Goal: Transaction & Acquisition: Purchase product/service

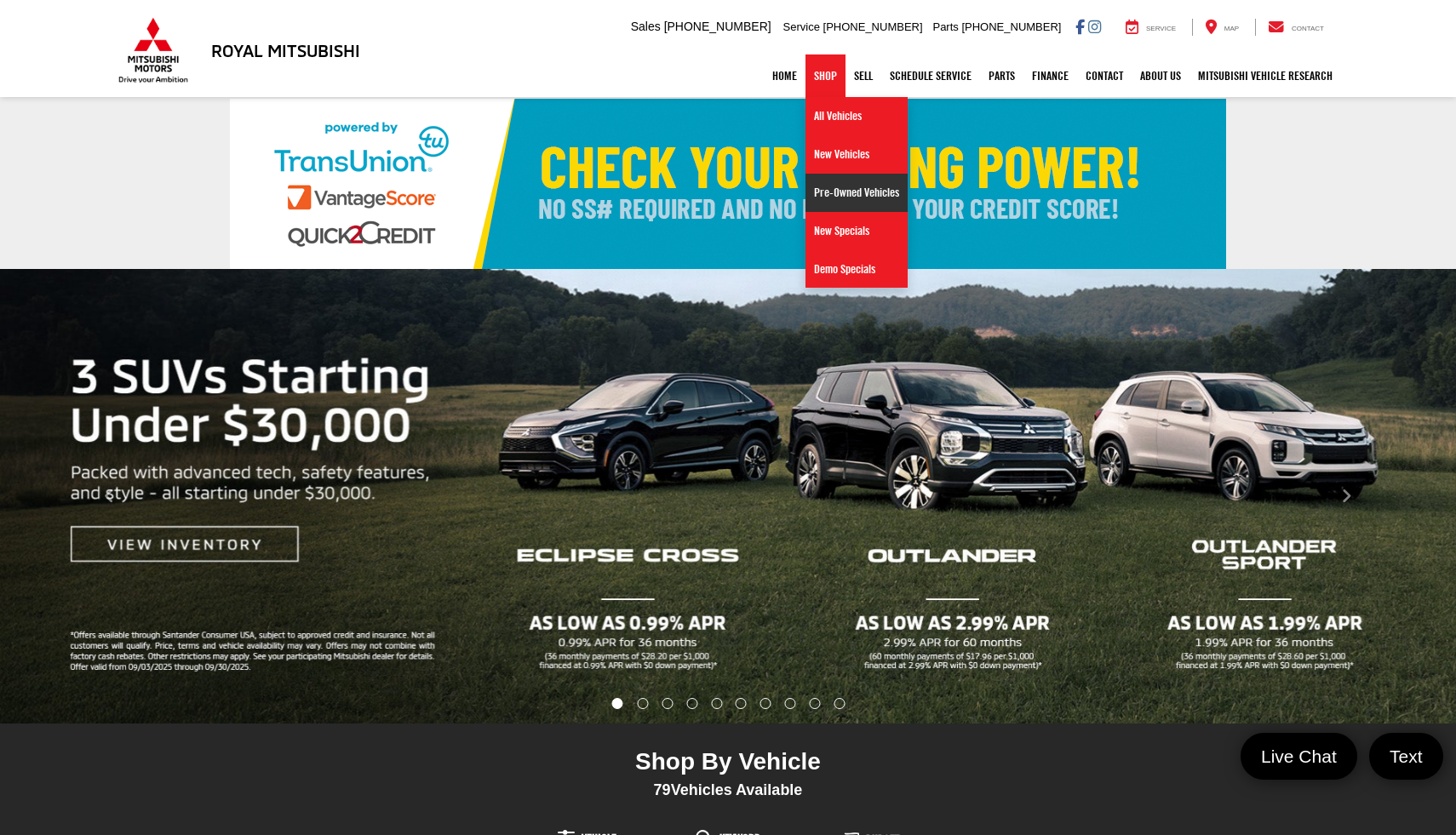
click at [851, 200] on link "Pre-Owned Vehicles" at bounding box center [856, 192] width 102 height 38
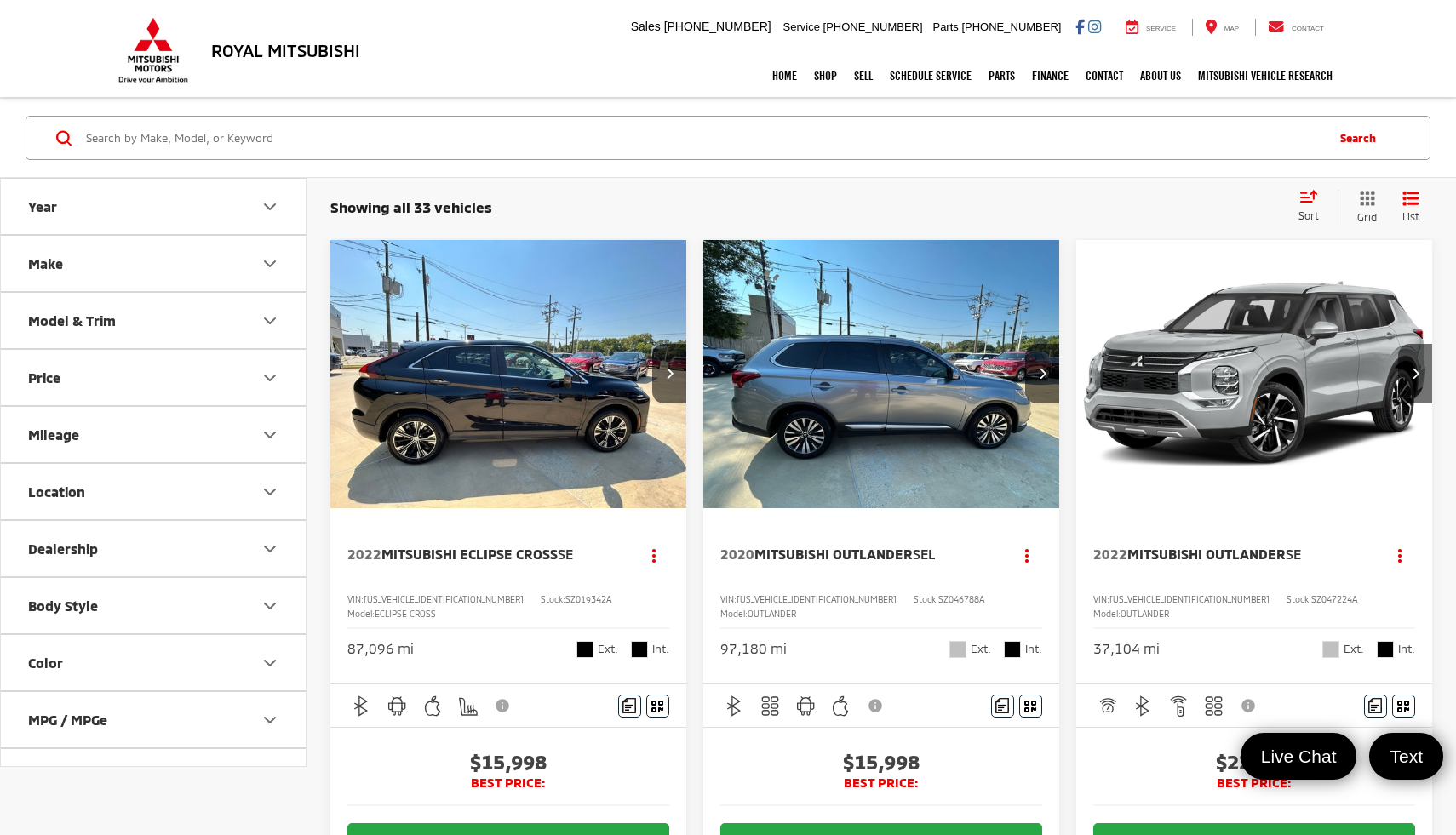
click at [180, 269] on button "Make" at bounding box center [154, 264] width 307 height 56
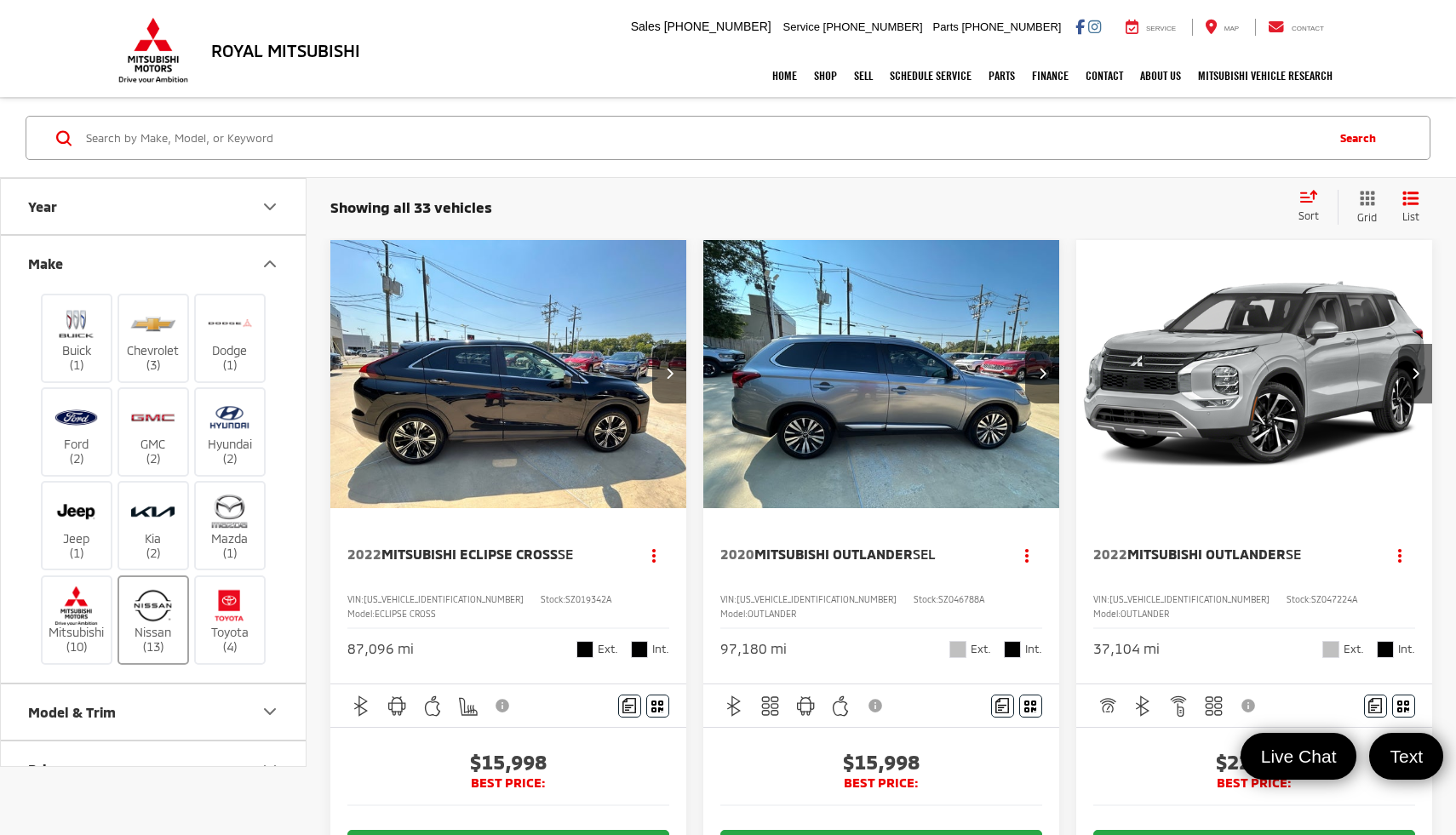
click at [153, 611] on img at bounding box center [153, 605] width 47 height 40
click at [0, 0] on input "Nissan (13)" at bounding box center [0, 0] width 0 height 0
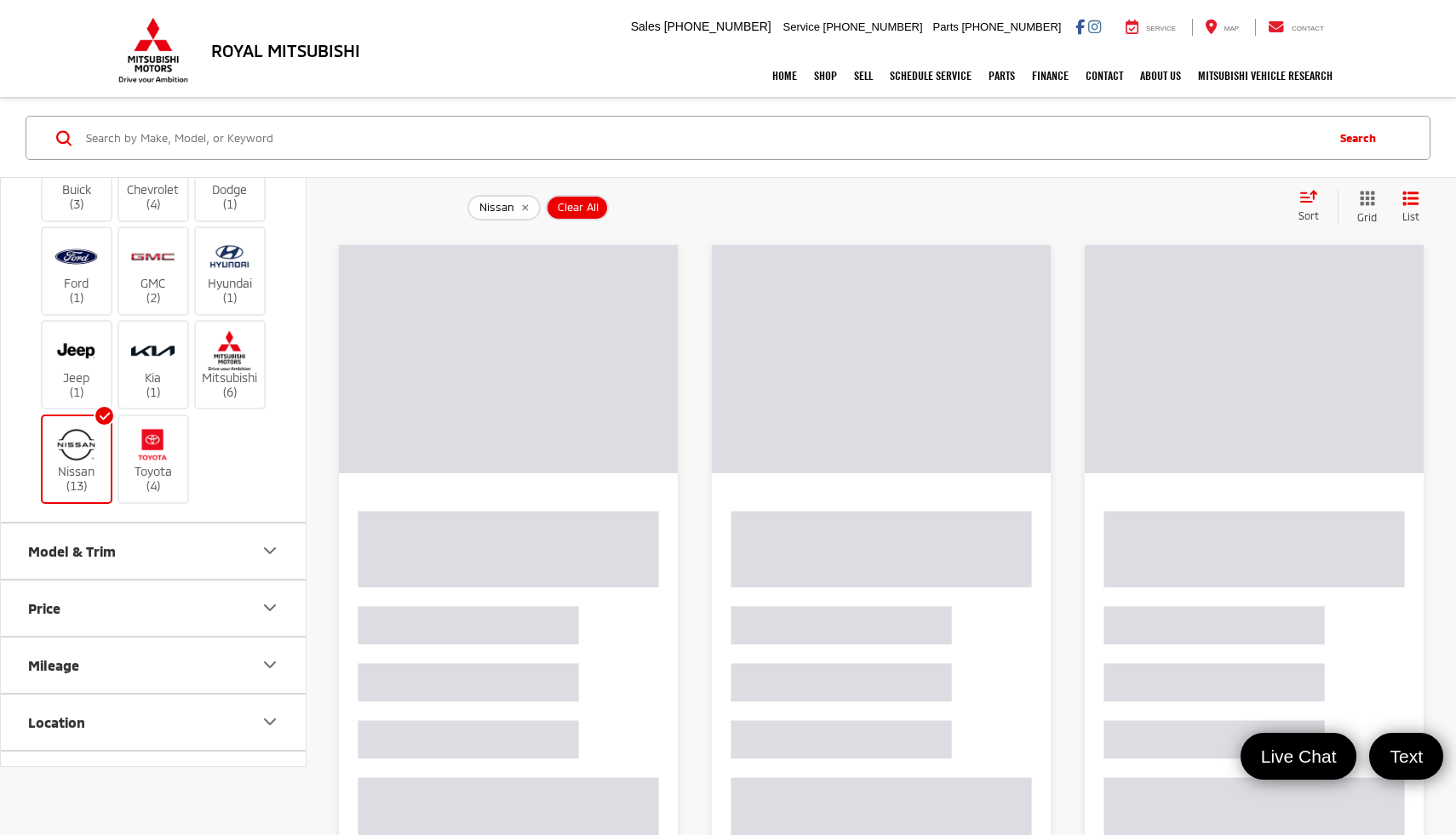
click at [184, 550] on button "Model & Trim" at bounding box center [154, 551] width 307 height 56
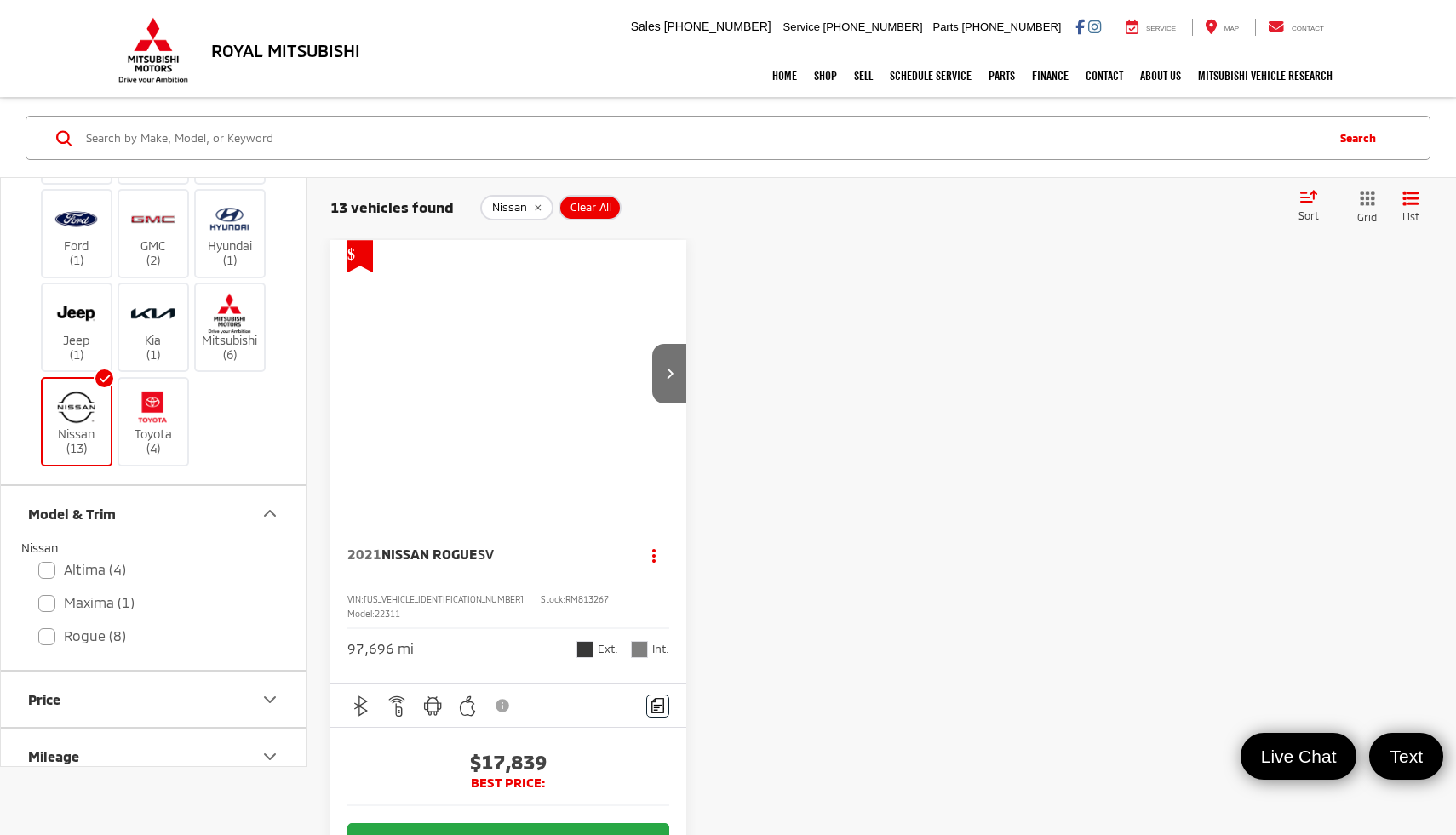
scroll to position [238, 0]
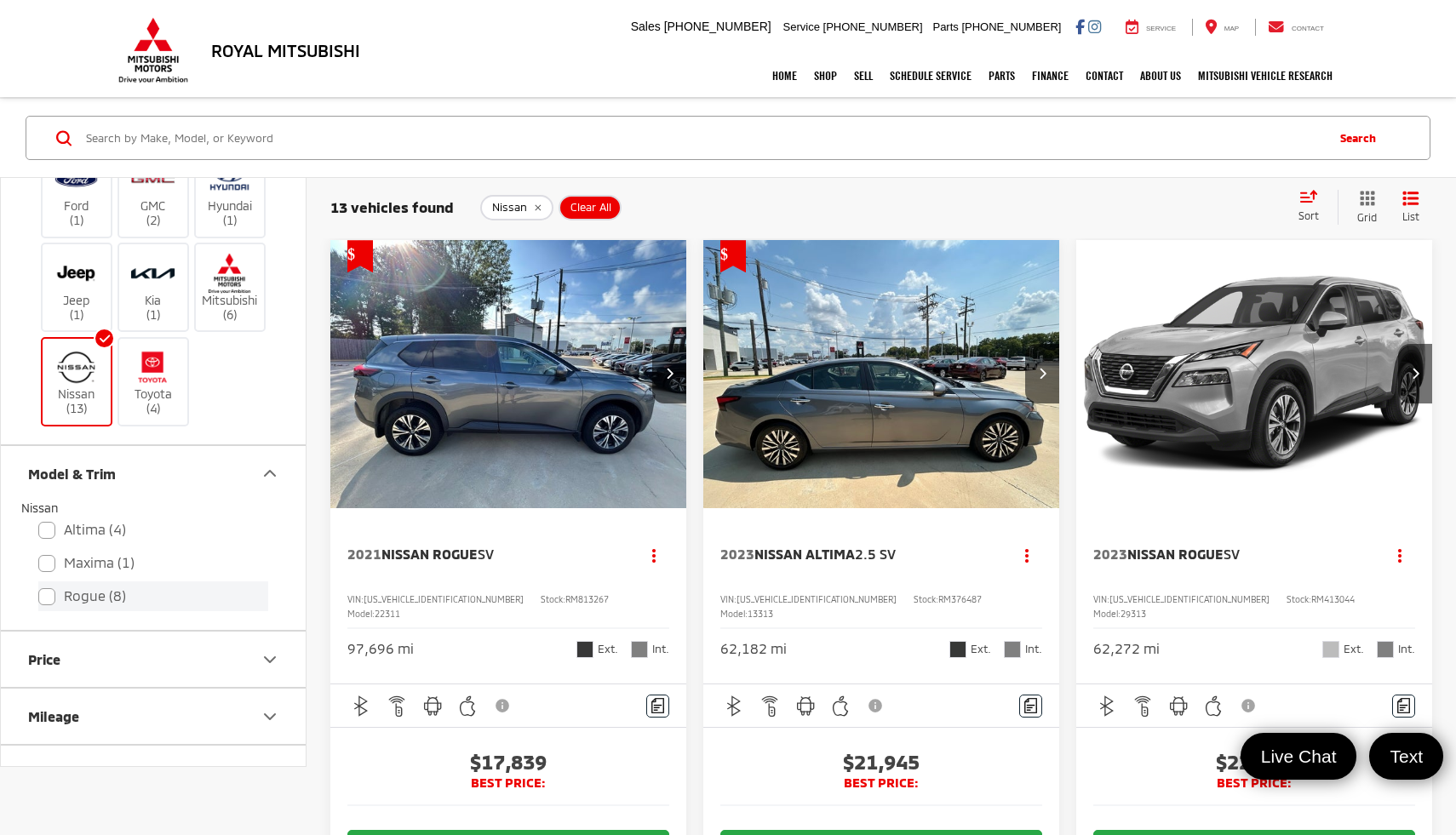
click at [55, 595] on label "Rogue (8)" at bounding box center [153, 597] width 230 height 30
click at [39, 586] on input "Rogue (8)" at bounding box center [38, 585] width 1 height 1
click at [44, 600] on label "Rogue (8)" at bounding box center [153, 597] width 230 height 30
click at [39, 586] on input "Rogue (8)" at bounding box center [38, 585] width 1 height 1
checkbox input "false"
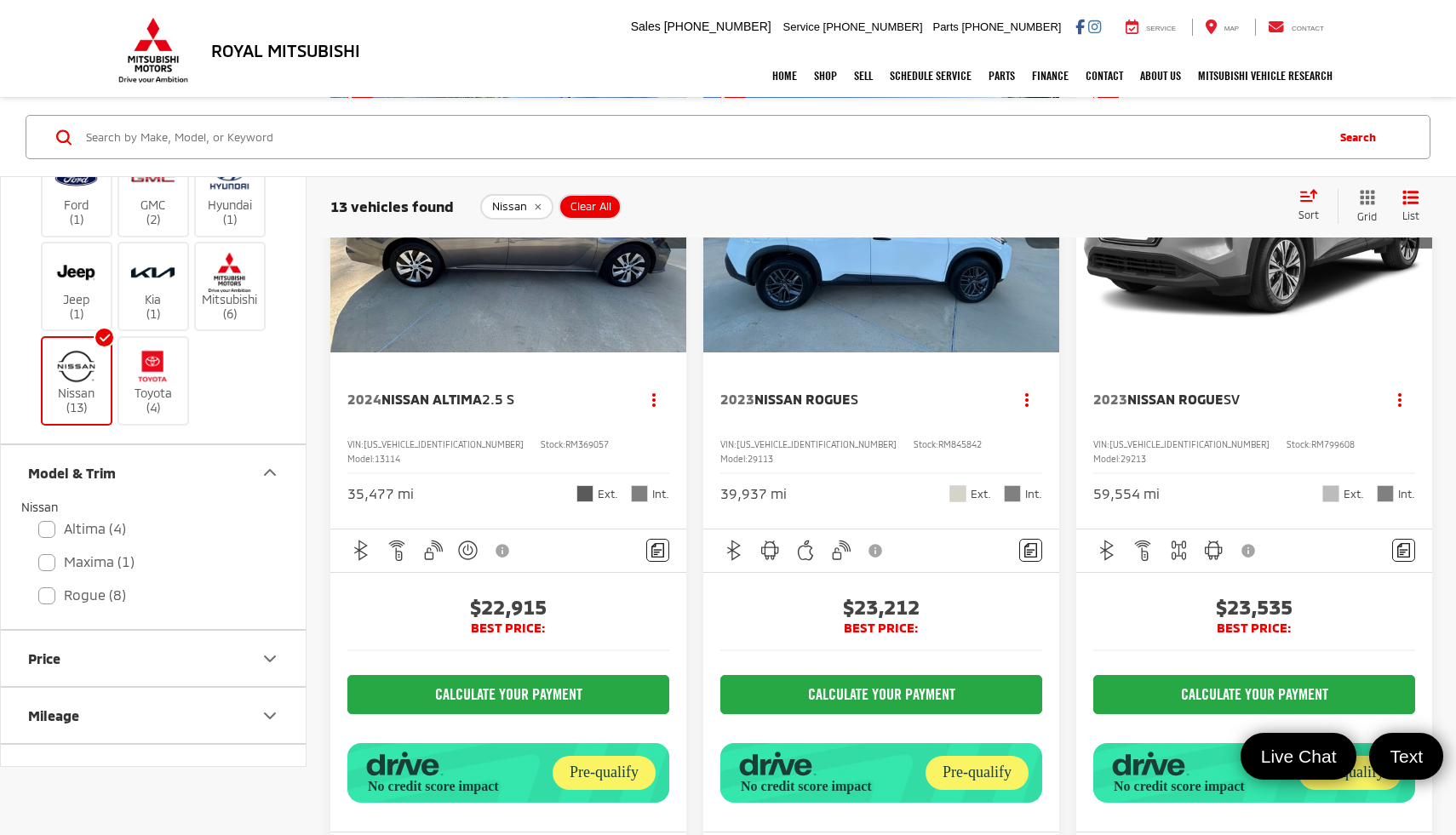
scroll to position [1671, 0]
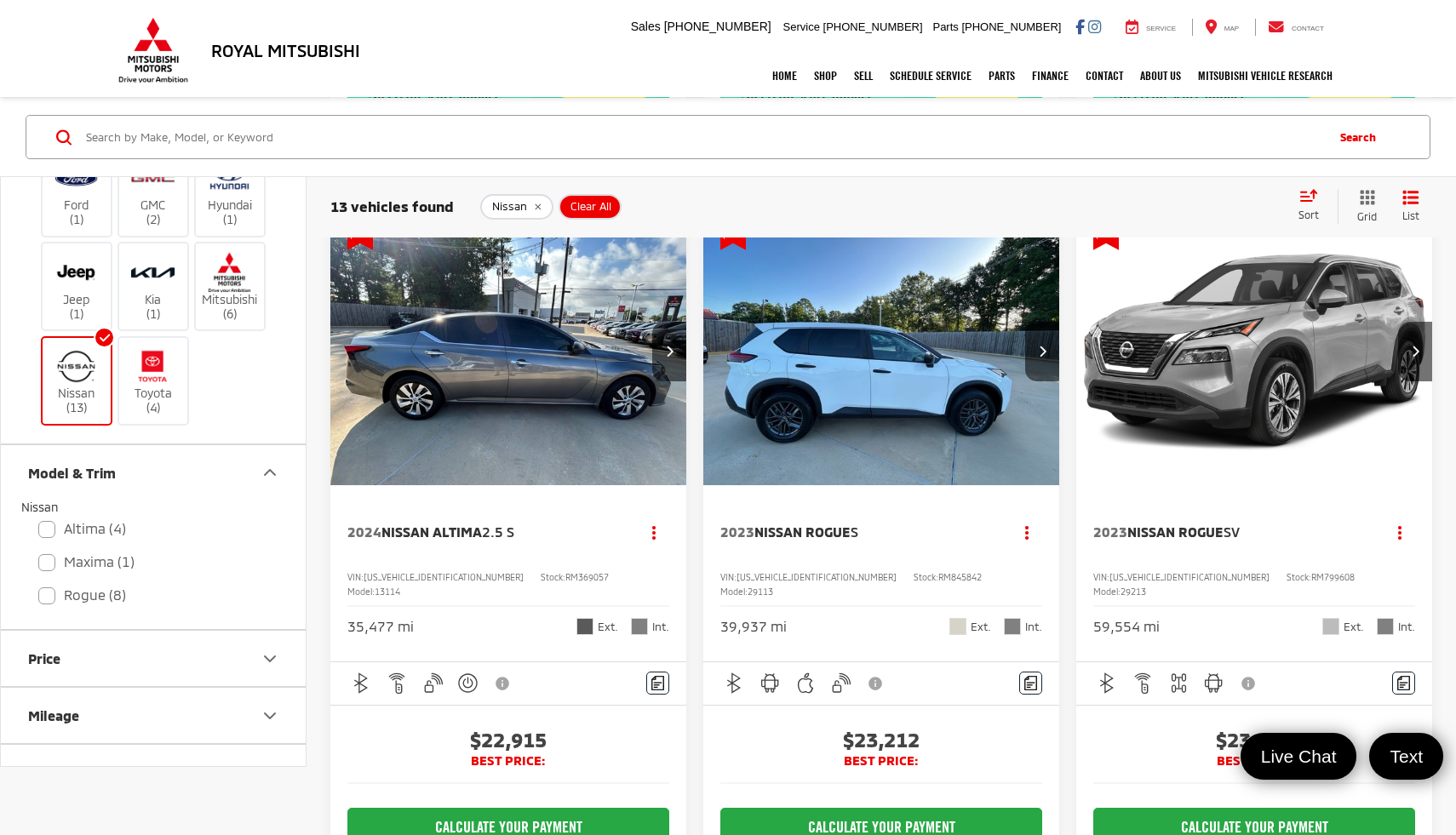
click at [754, 540] on span "Nissan Rogue" at bounding box center [803, 531] width 96 height 16
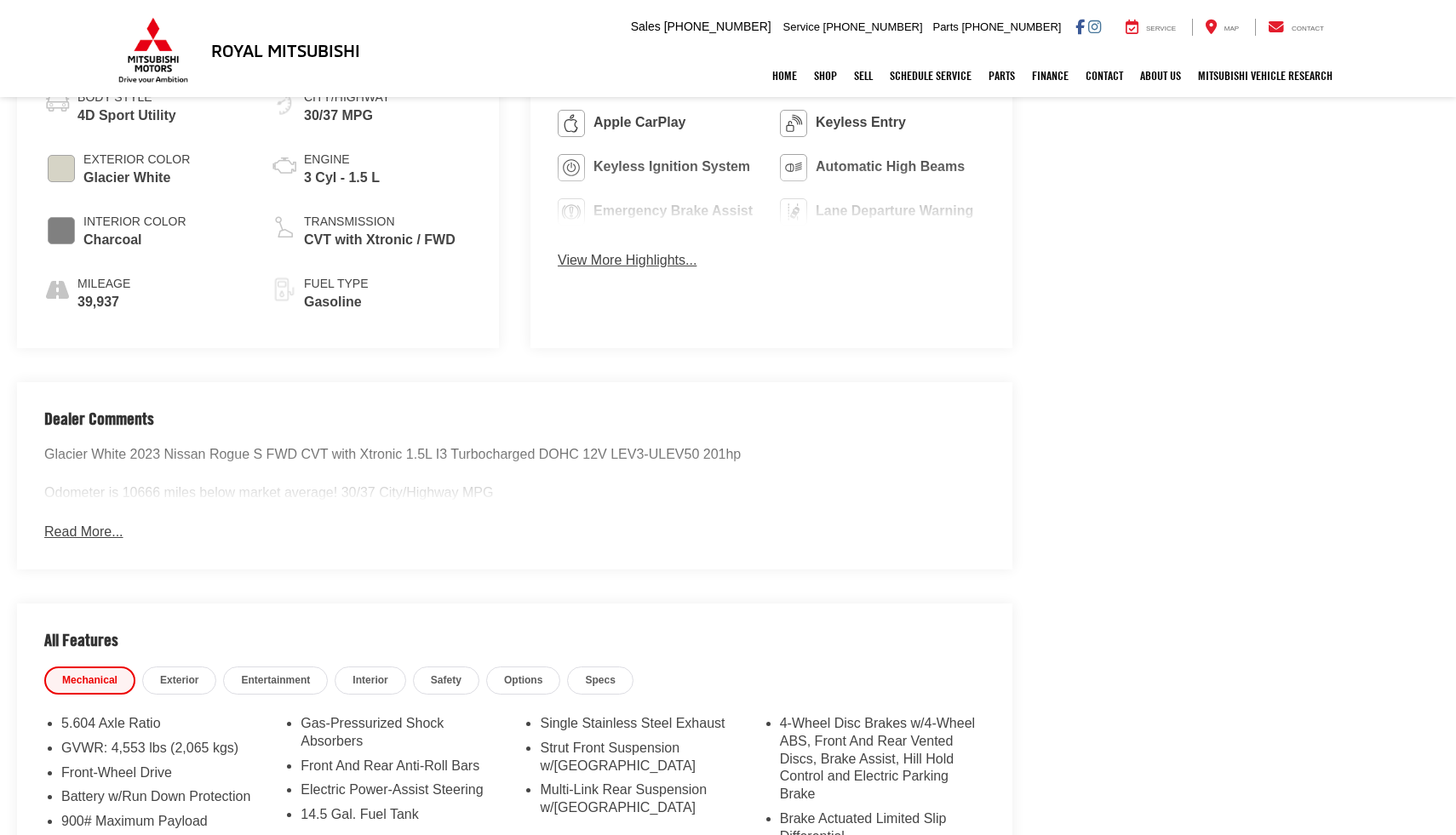
scroll to position [960, 0]
